Goal: Information Seeking & Learning: Learn about a topic

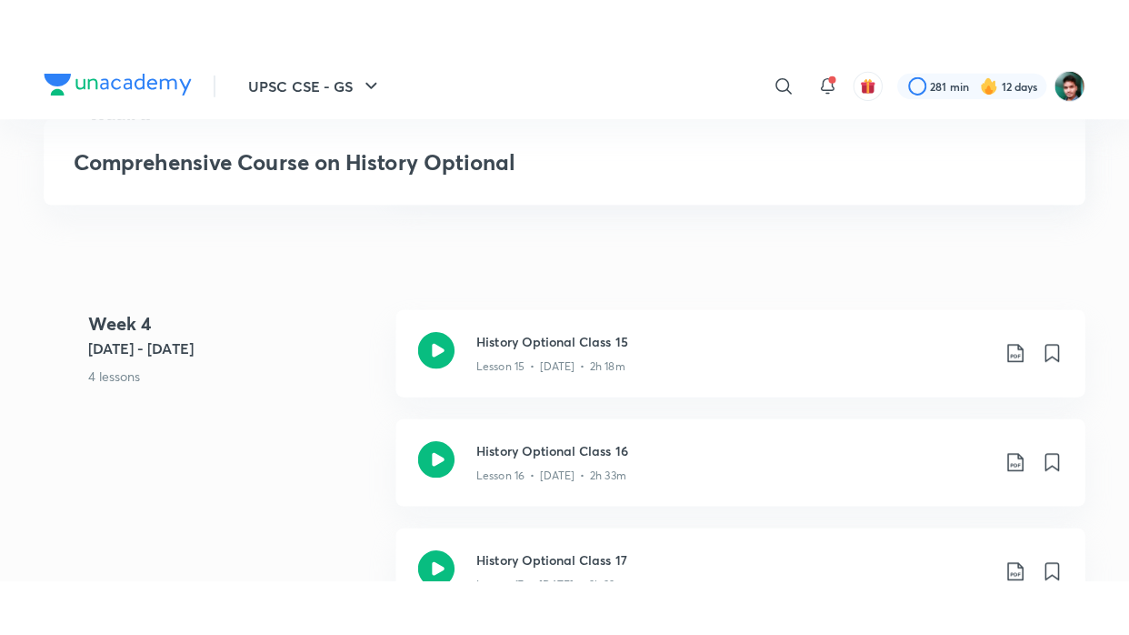
scroll to position [2511, 0]
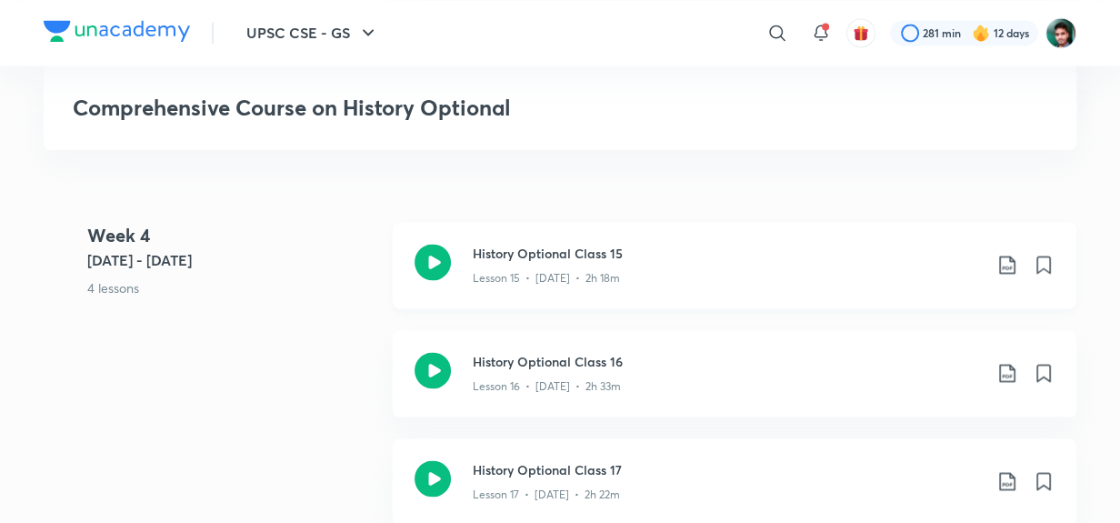
click at [594, 258] on h3 "History Optional Class 15" at bounding box center [727, 253] width 509 height 19
